Goal: Use online tool/utility: Utilize a website feature to perform a specific function

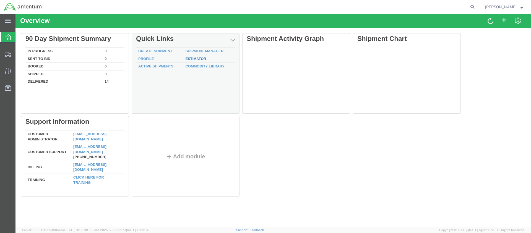
click at [197, 59] on link "Estimator" at bounding box center [195, 59] width 21 height 4
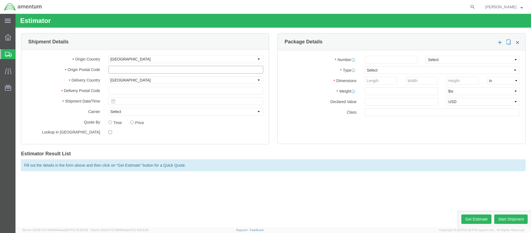
click at [171, 68] on input "text" at bounding box center [185, 70] width 155 height 8
click at [168, 71] on input "text" at bounding box center [185, 70] width 155 height 8
type input "02852"
click at [146, 89] on input "text" at bounding box center [185, 91] width 155 height 8
type input "13602"
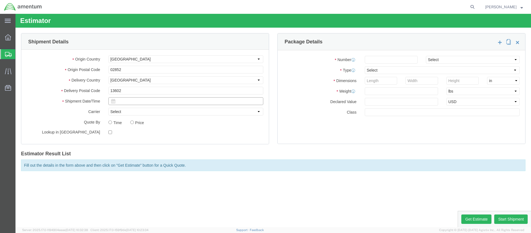
click at [140, 102] on input "text" at bounding box center [185, 101] width 155 height 8
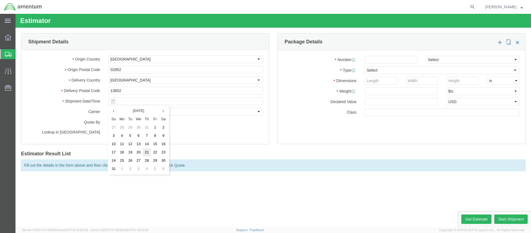
click at [149, 153] on td "21" at bounding box center [147, 152] width 8 height 8
type input "[DATE]"
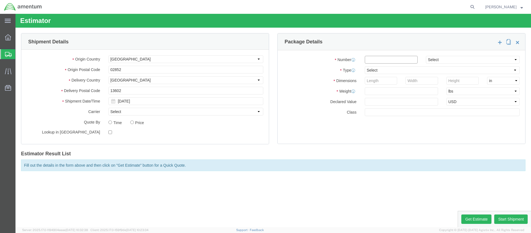
click at [401, 62] on input "number" at bounding box center [391, 60] width 53 height 8
type input "1"
select select "CBOX"
click at [382, 82] on input "number" at bounding box center [381, 81] width 32 height 8
type input "12"
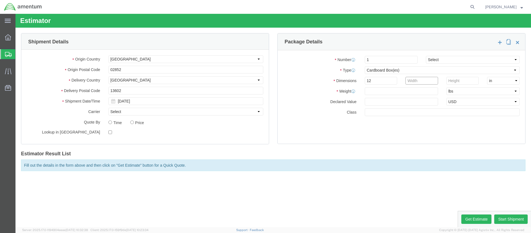
click at [416, 80] on input "number" at bounding box center [422, 81] width 32 height 8
type input "12"
